Goal: Task Accomplishment & Management: Use online tool/utility

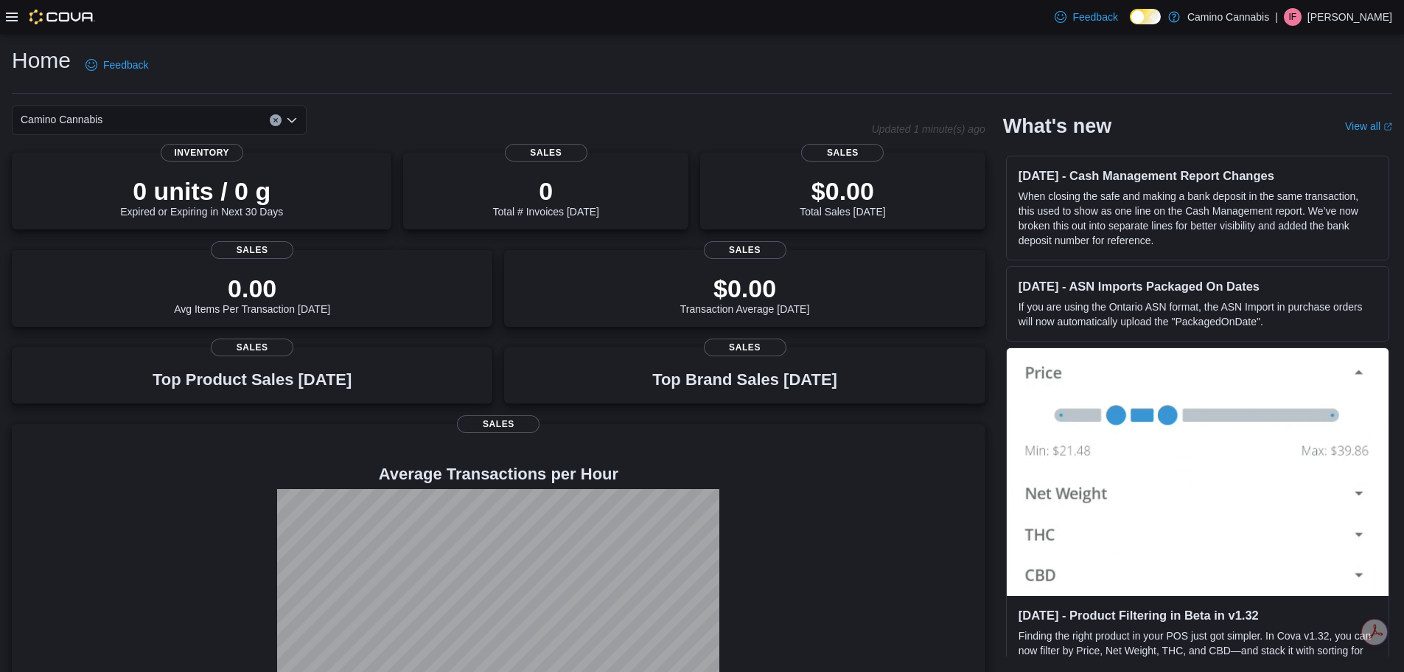
click at [20, 24] on div at bounding box center [50, 17] width 89 height 15
click at [4, 18] on div "Feedback Dark Mode Camino Cannabis | IF [PERSON_NAME]" at bounding box center [702, 17] width 1404 height 34
click at [10, 18] on icon at bounding box center [12, 17] width 12 height 12
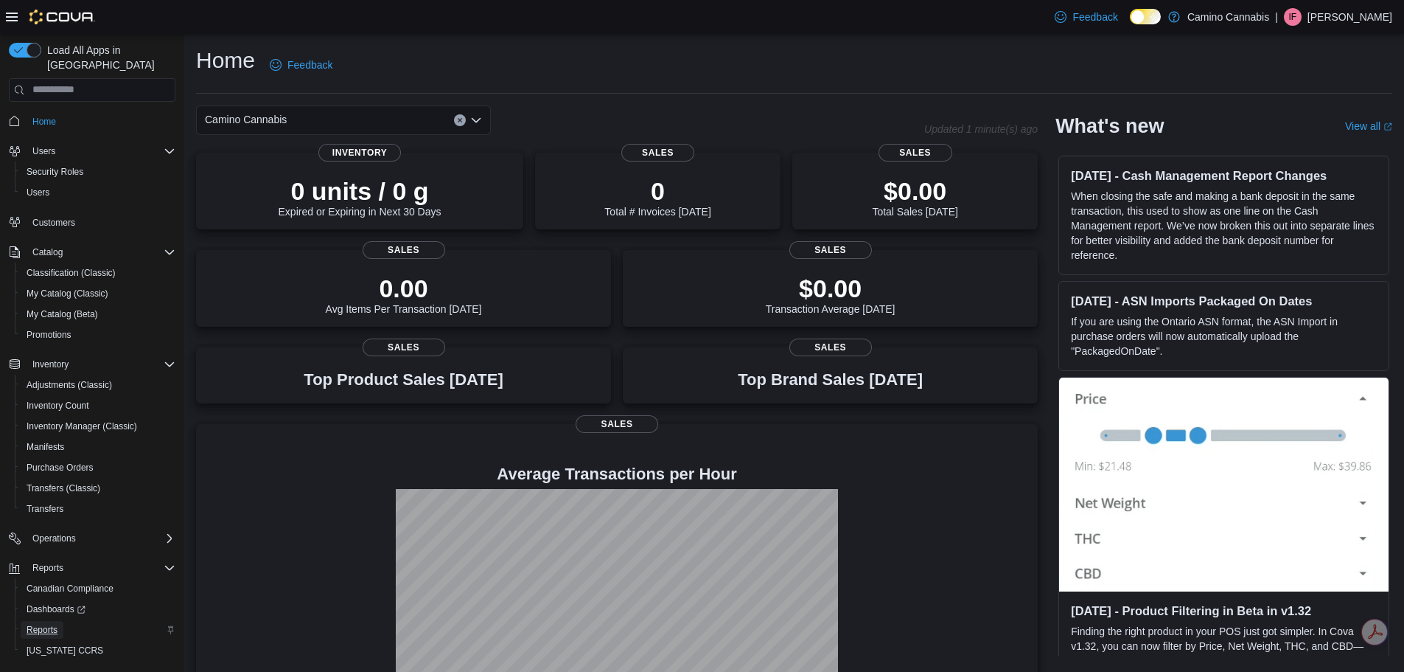
click at [48, 624] on span "Reports" at bounding box center [42, 630] width 31 height 12
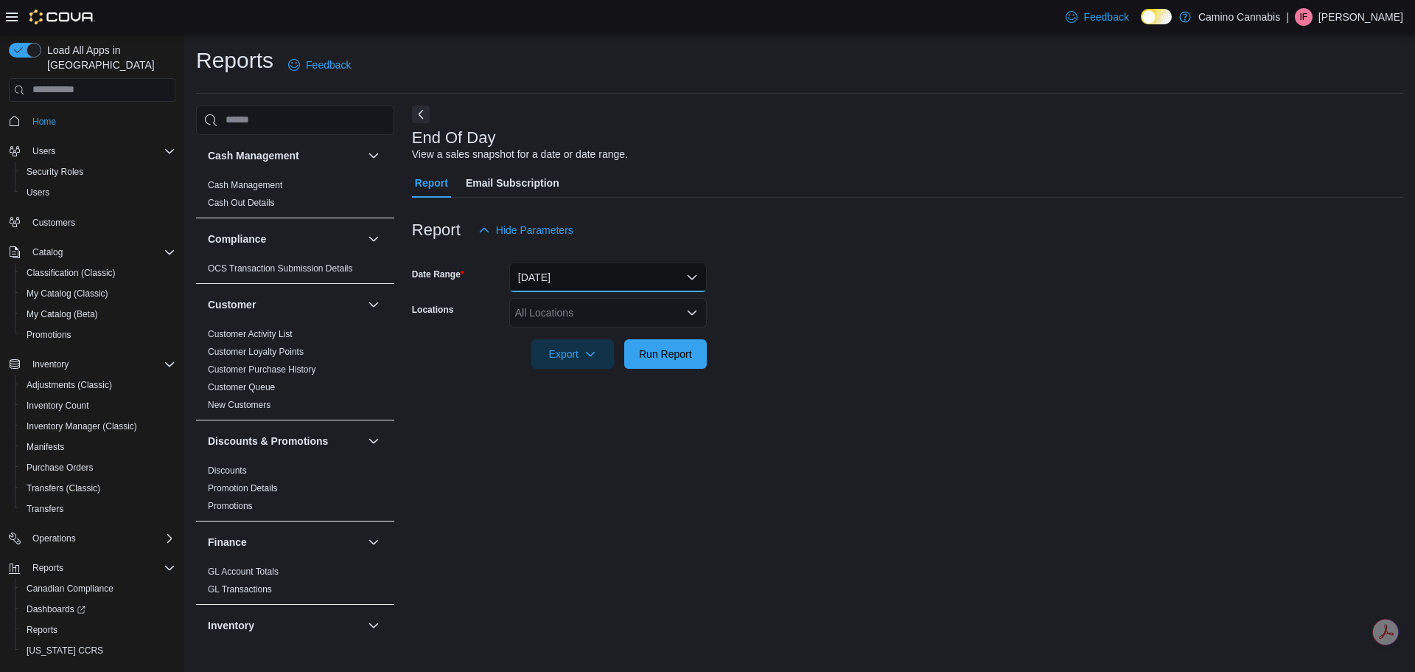
click at [549, 281] on button "[DATE]" at bounding box center [608, 276] width 198 height 29
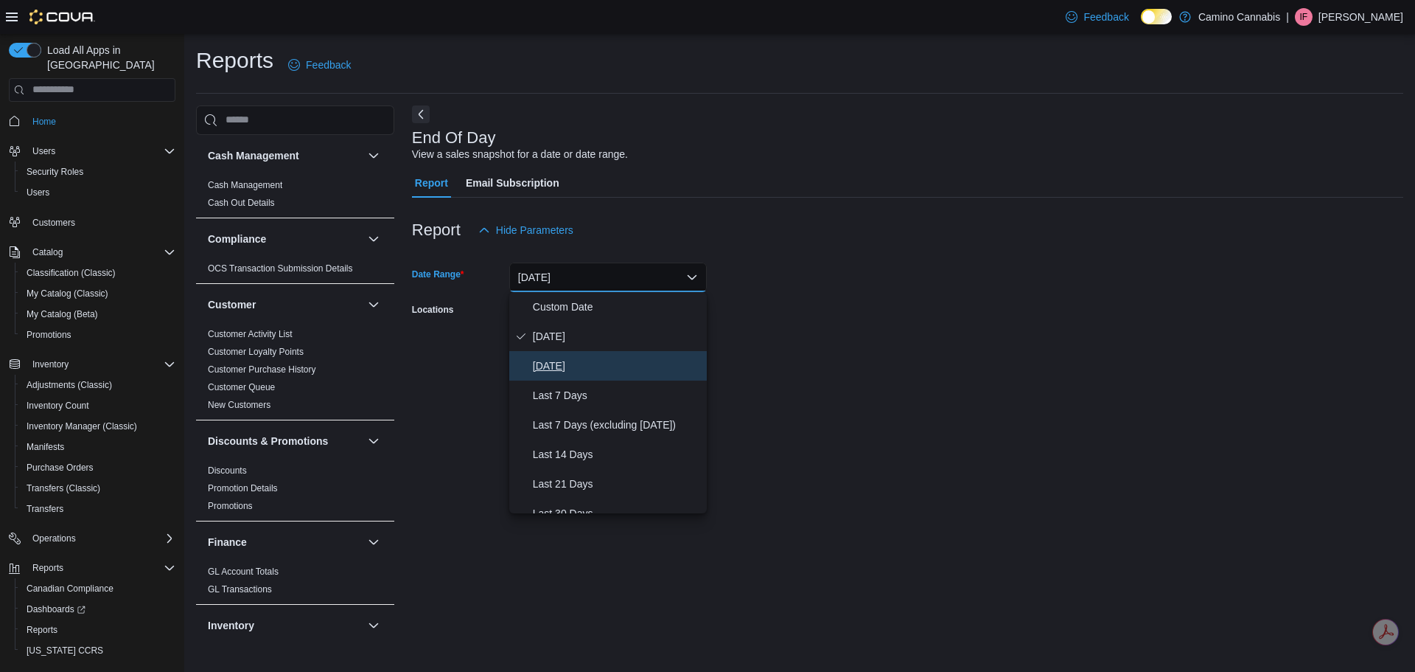
click at [551, 363] on span "[DATE]" at bounding box center [617, 366] width 168 height 18
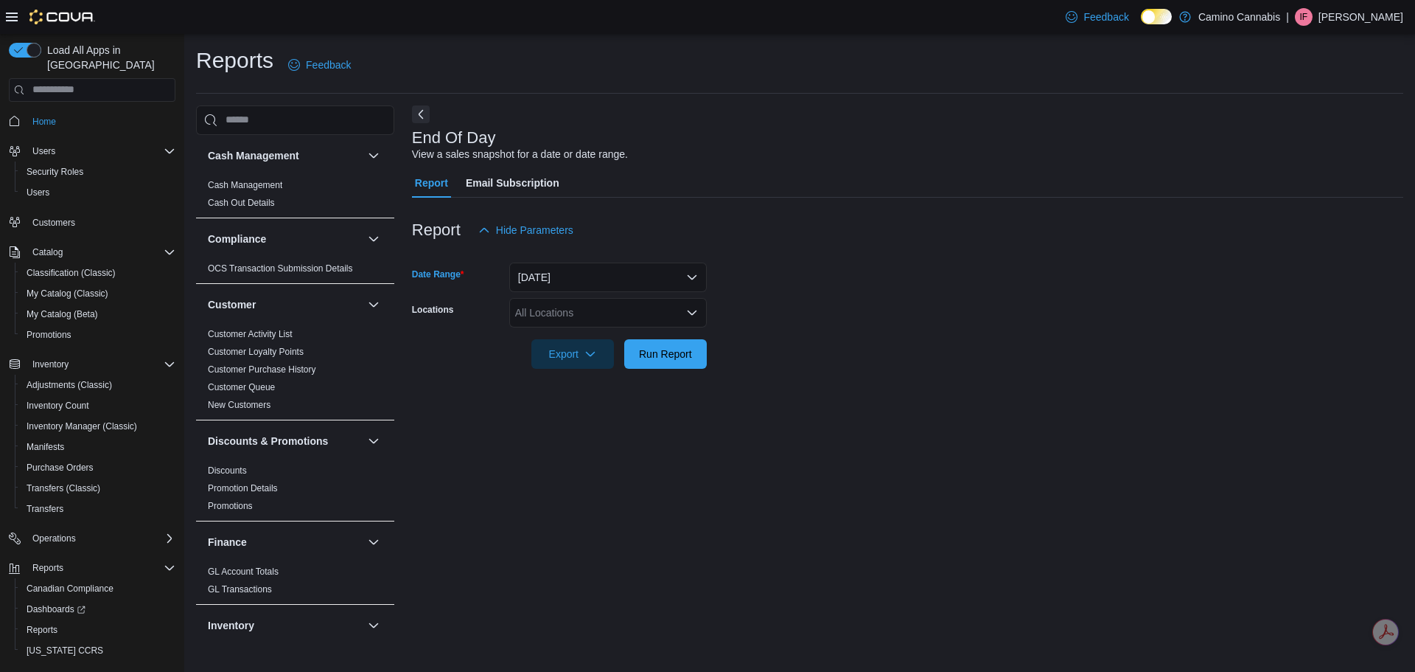
click at [546, 313] on div "All Locations" at bounding box center [608, 312] width 198 height 29
click at [549, 361] on span "[STREET_ADDRESS]" at bounding box center [592, 359] width 102 height 15
click at [724, 423] on div "End Of Day View a sales snapshot for a date or date range. Report Email Subscri…" at bounding box center [908, 371] width 992 height 533
click at [674, 354] on span "Run Report" at bounding box center [665, 353] width 53 height 15
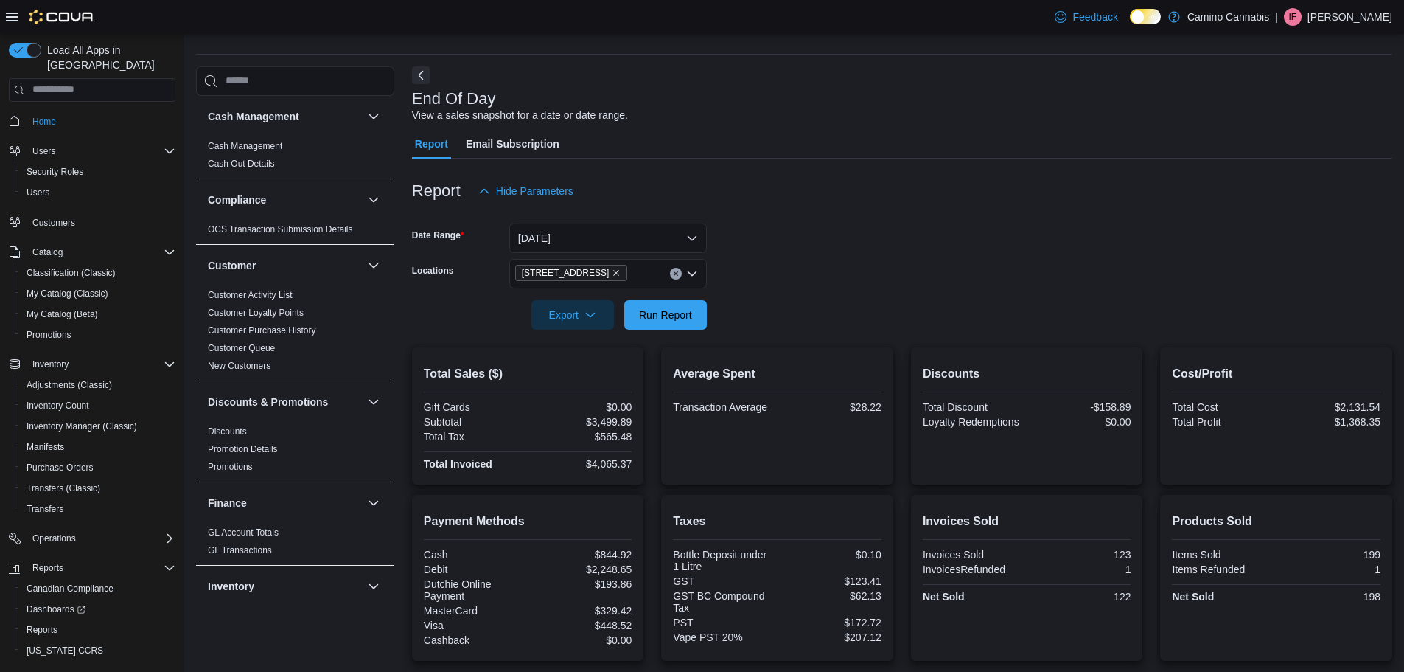
scroll to position [74, 0]
